Goal: Information Seeking & Learning: Learn about a topic

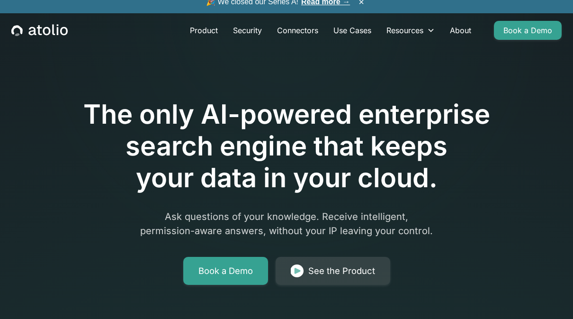
click at [243, 33] on link "Security" at bounding box center [247, 30] width 44 height 19
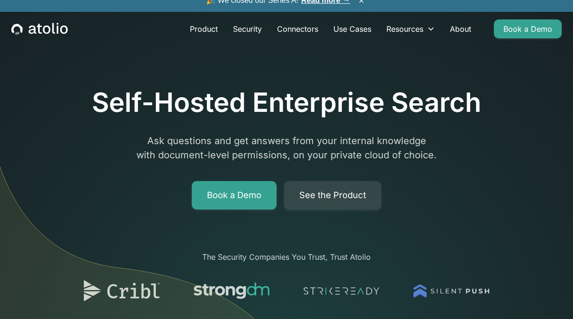
scroll to position [0, 0]
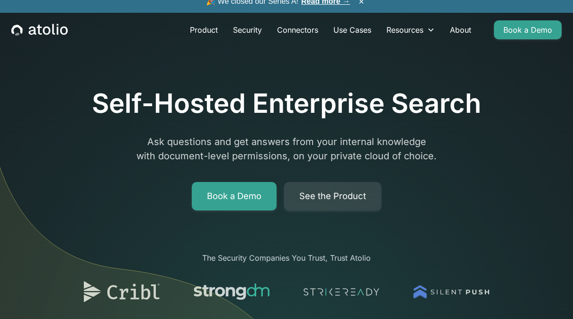
click at [297, 28] on link "Connectors" at bounding box center [298, 29] width 56 height 19
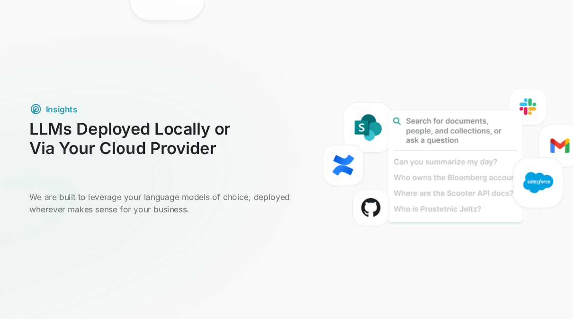
scroll to position [643, 0]
click at [25, 255] on img at bounding box center [207, 199] width 415 height 531
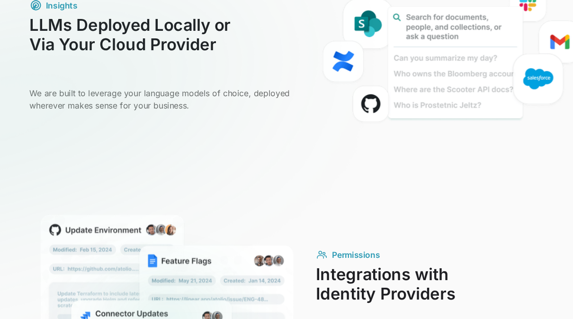
scroll to position [738, 0]
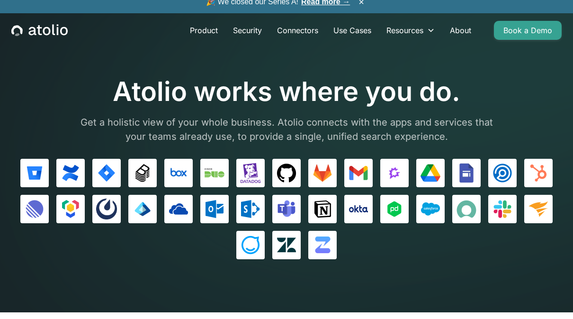
click at [393, 172] on img at bounding box center [394, 172] width 21 height 21
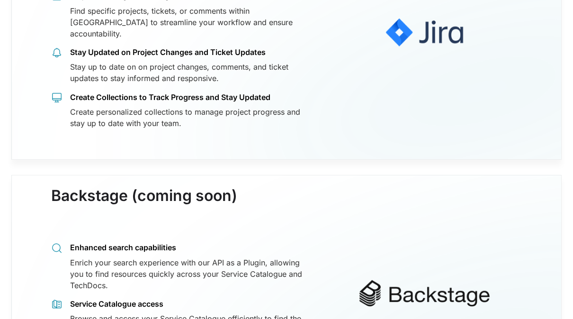
scroll to position [2857, 0]
